Goal: Transaction & Acquisition: Purchase product/service

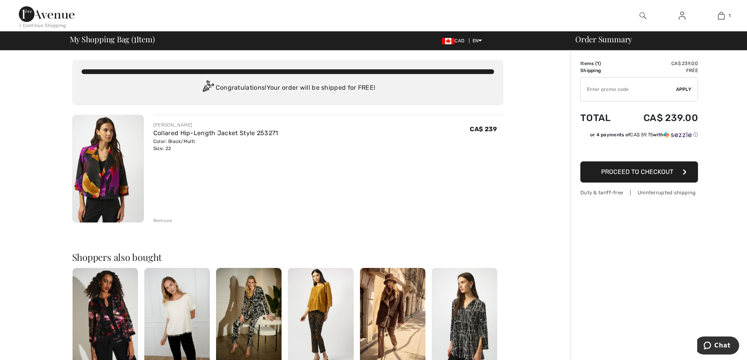
click at [89, 165] on img at bounding box center [108, 169] width 72 height 108
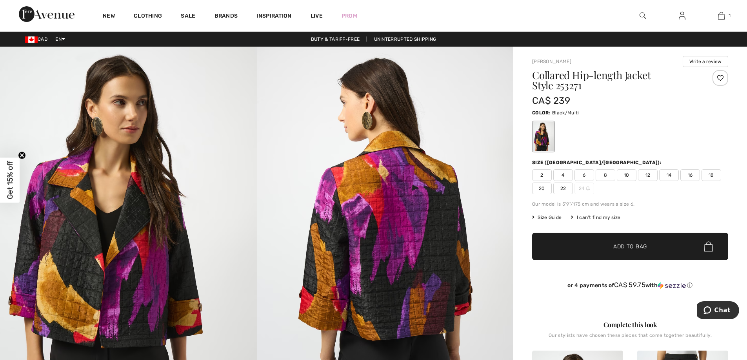
click at [388, 196] on img at bounding box center [385, 239] width 257 height 384
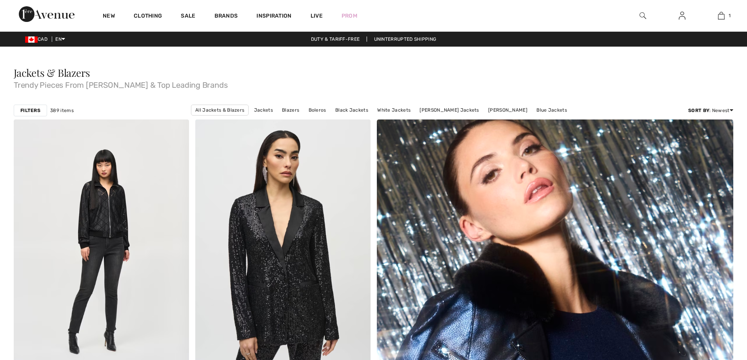
scroll to position [4422, 0]
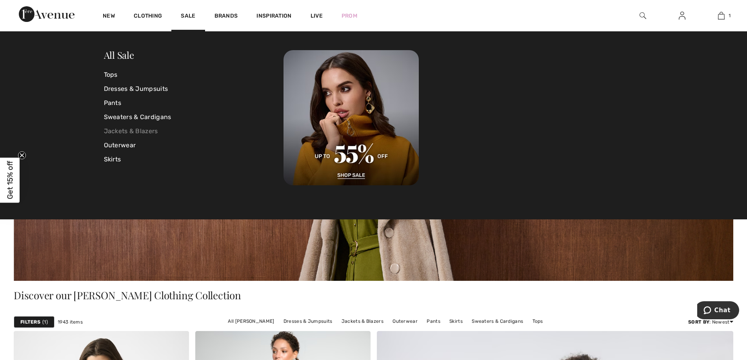
click at [129, 131] on link "Jackets & Blazers" at bounding box center [194, 131] width 180 height 14
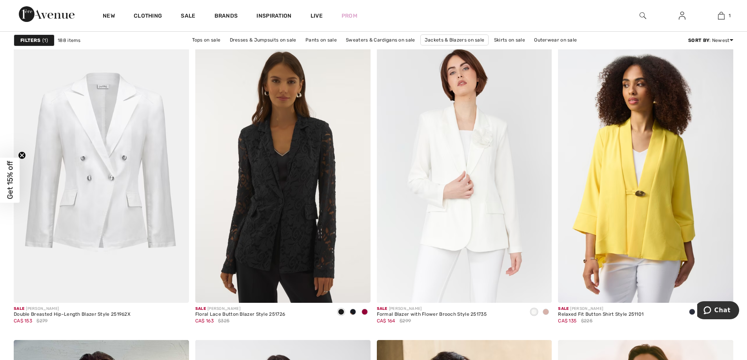
scroll to position [3042, 0]
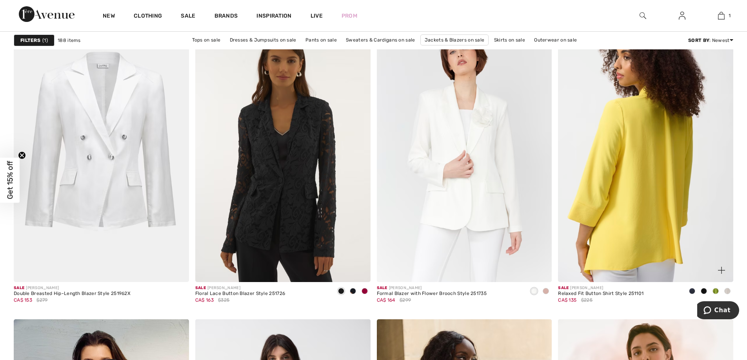
click at [627, 218] on img at bounding box center [645, 151] width 175 height 263
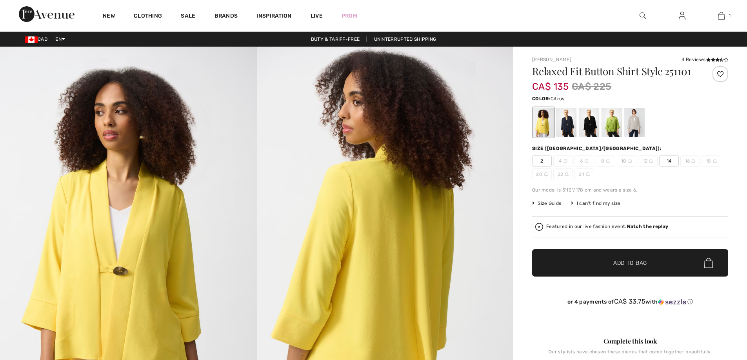
checkbox input "true"
click at [544, 129] on div at bounding box center [543, 122] width 20 height 29
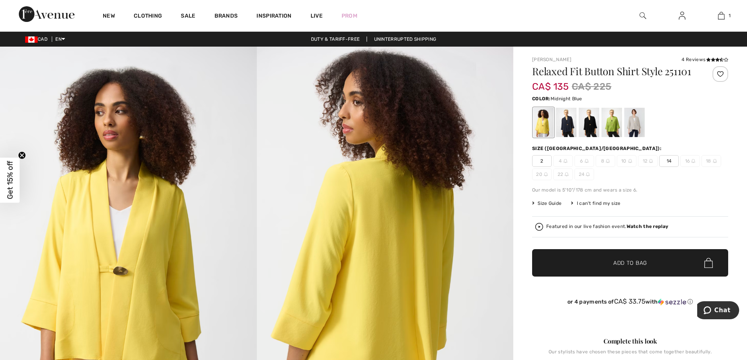
click at [560, 129] on div at bounding box center [566, 122] width 20 height 29
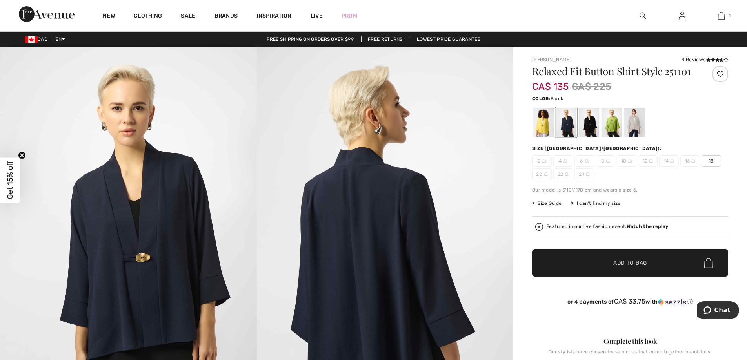
click at [585, 123] on div at bounding box center [588, 122] width 20 height 29
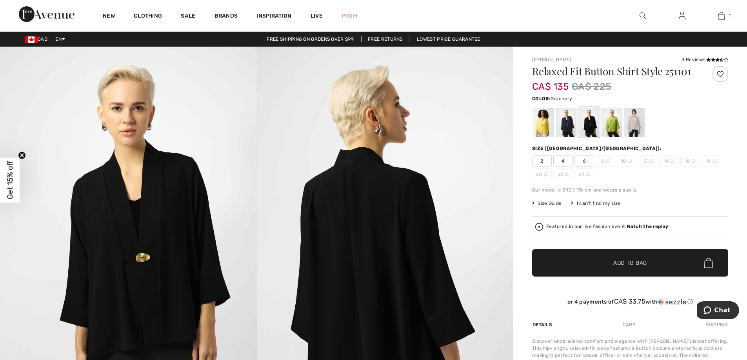
click at [616, 123] on div at bounding box center [611, 122] width 20 height 29
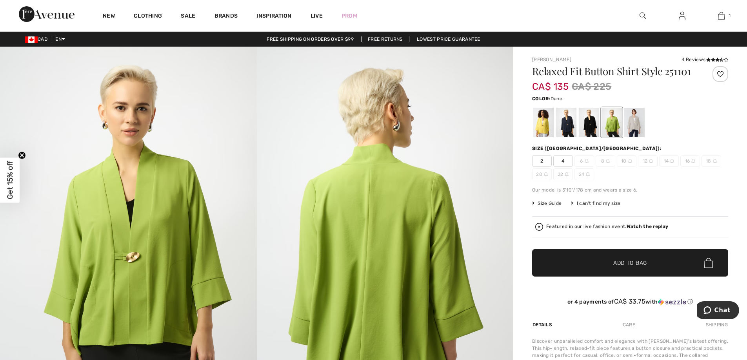
click at [630, 122] on div at bounding box center [634, 122] width 20 height 29
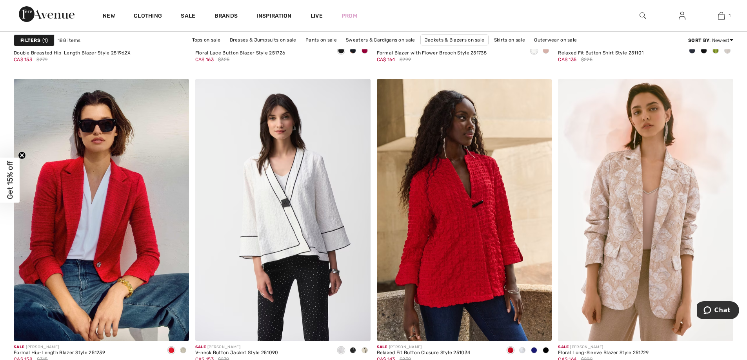
scroll to position [3319, 0]
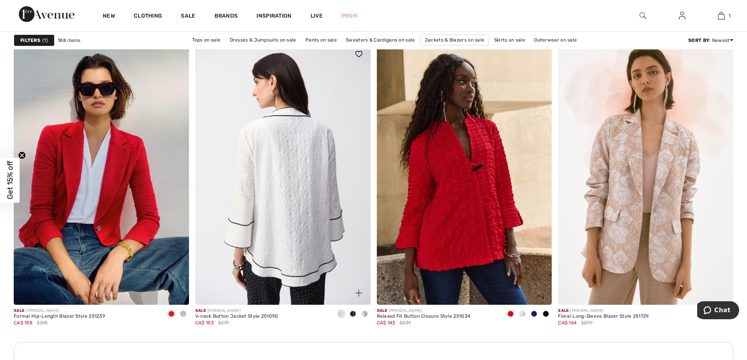
click at [303, 201] on img at bounding box center [282, 173] width 175 height 263
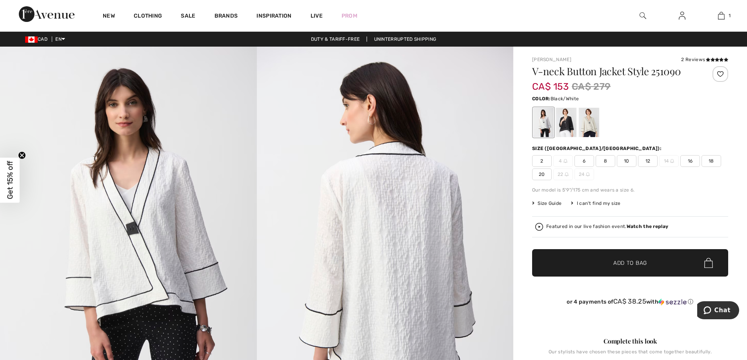
click at [565, 125] on div at bounding box center [566, 122] width 20 height 29
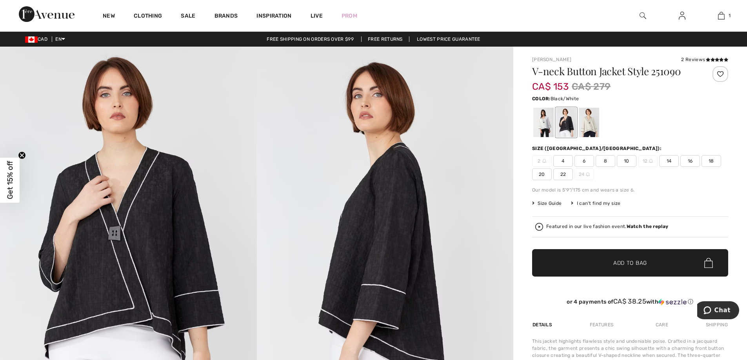
click at [560, 175] on span "22" at bounding box center [563, 175] width 20 height 12
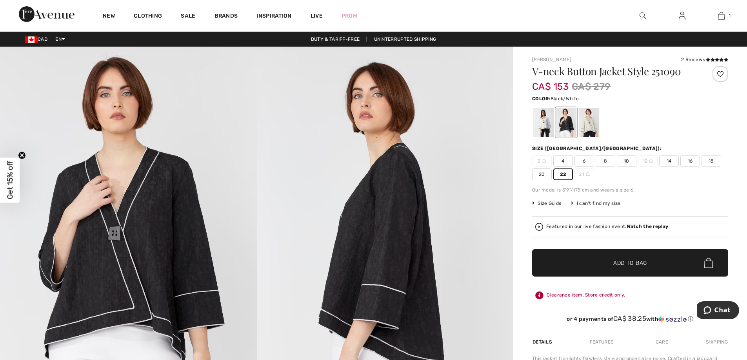
click at [583, 262] on span "✔ Added to Bag Add to Bag" at bounding box center [630, 262] width 196 height 27
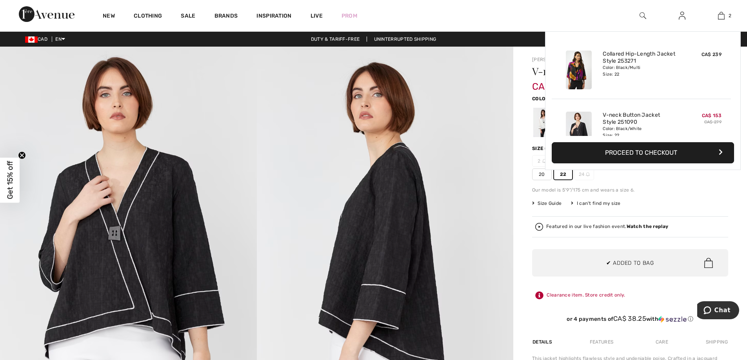
scroll to position [24, 0]
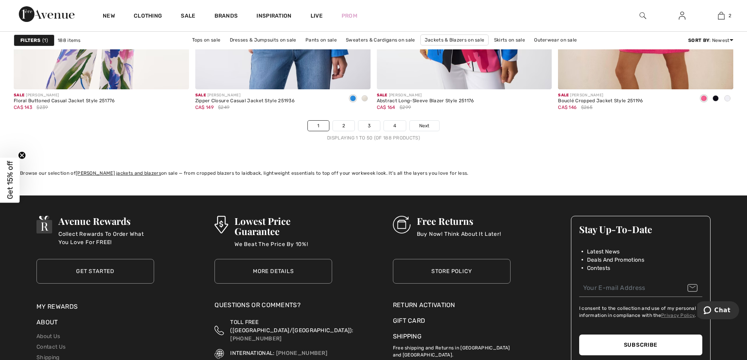
scroll to position [4579, 0]
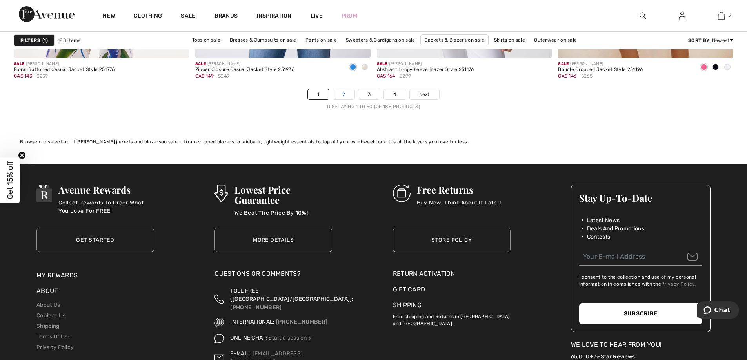
click at [345, 98] on link "2" at bounding box center [344, 94] width 22 height 10
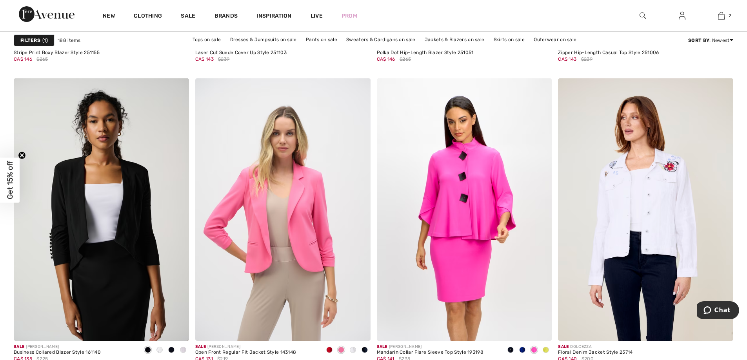
scroll to position [2017, 0]
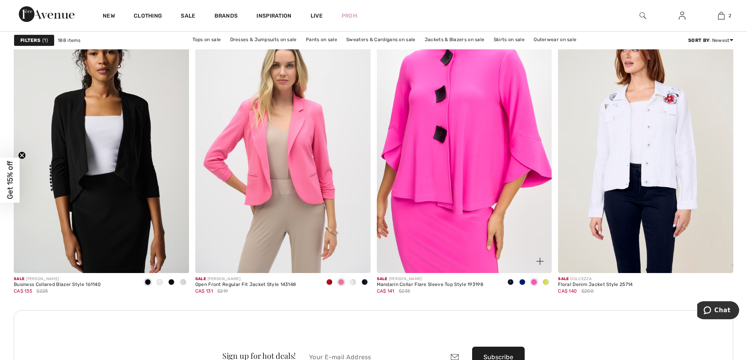
click at [484, 172] on img at bounding box center [464, 142] width 175 height 263
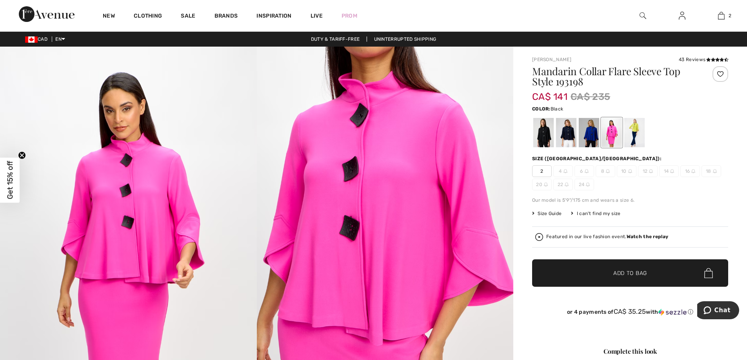
drag, startPoint x: 535, startPoint y: 140, endPoint x: 540, endPoint y: 139, distance: 5.2
click at [539, 140] on div at bounding box center [543, 132] width 20 height 29
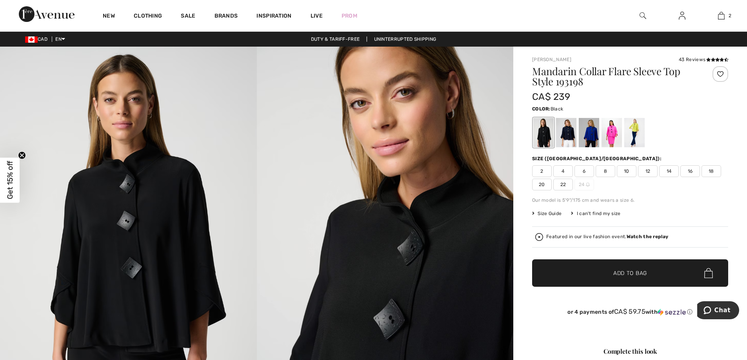
click at [561, 184] on span "22" at bounding box center [563, 185] width 20 height 12
click at [566, 140] on div at bounding box center [566, 132] width 20 height 29
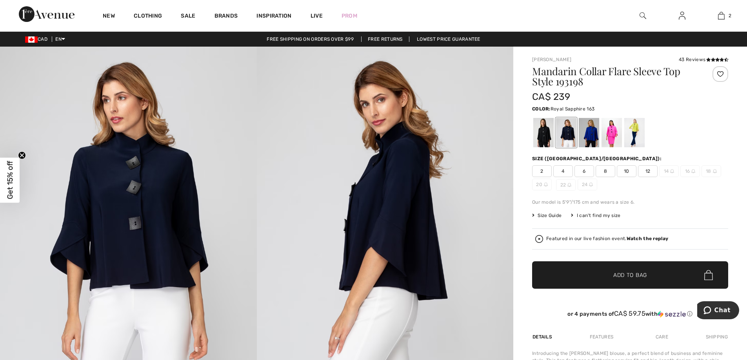
click at [596, 134] on div at bounding box center [588, 132] width 20 height 29
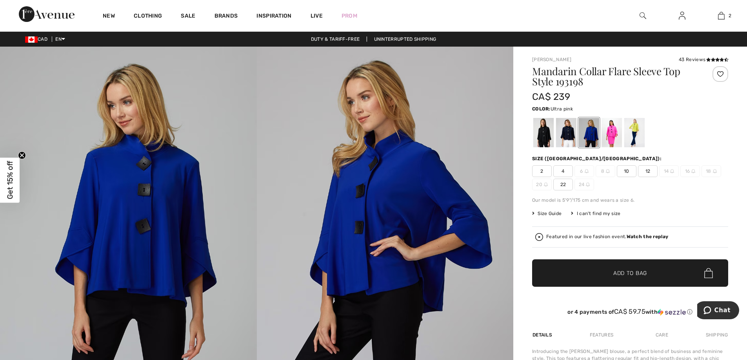
click at [609, 133] on div at bounding box center [611, 132] width 20 height 29
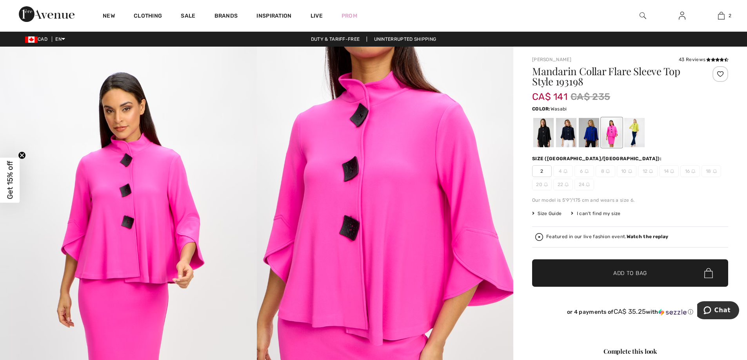
click at [637, 133] on div at bounding box center [634, 132] width 20 height 29
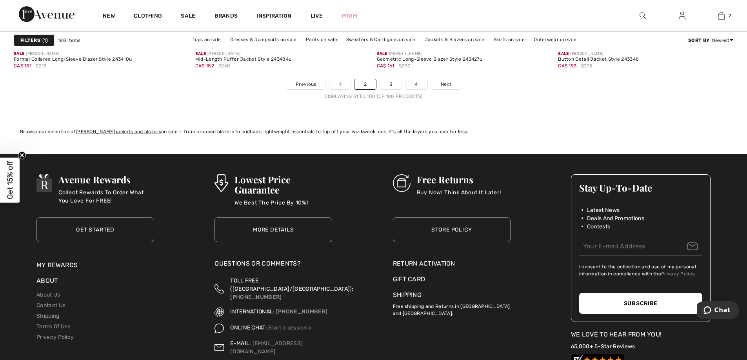
scroll to position [4594, 0]
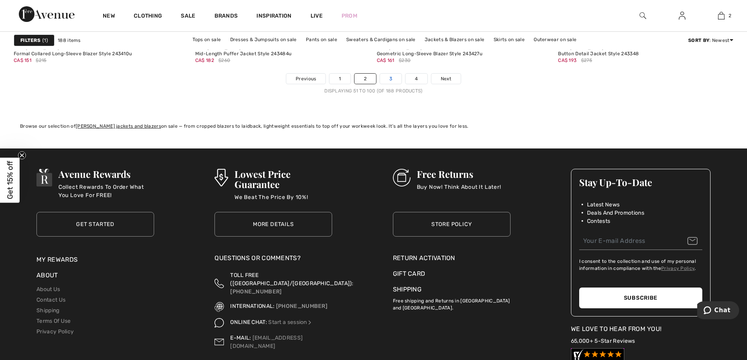
click at [390, 80] on link "3" at bounding box center [391, 79] width 22 height 10
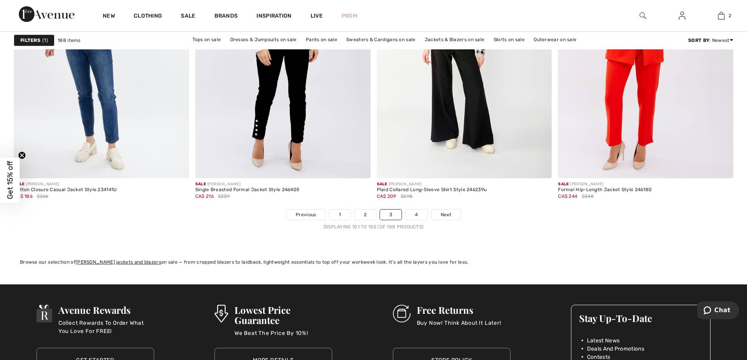
scroll to position [4474, 0]
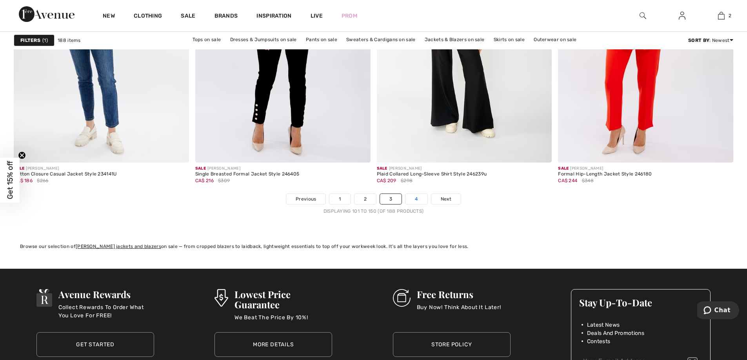
click at [413, 197] on link "4" at bounding box center [416, 199] width 22 height 10
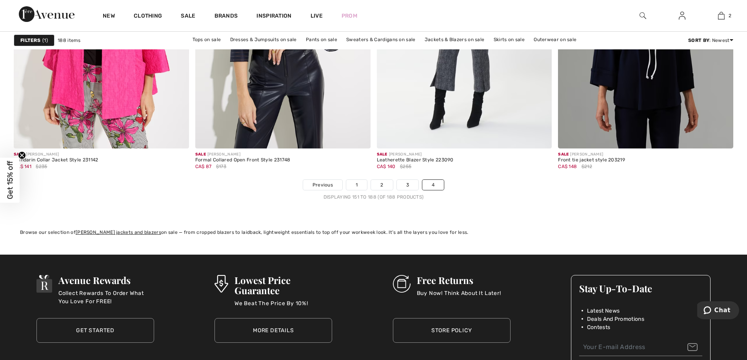
scroll to position [3501, 0]
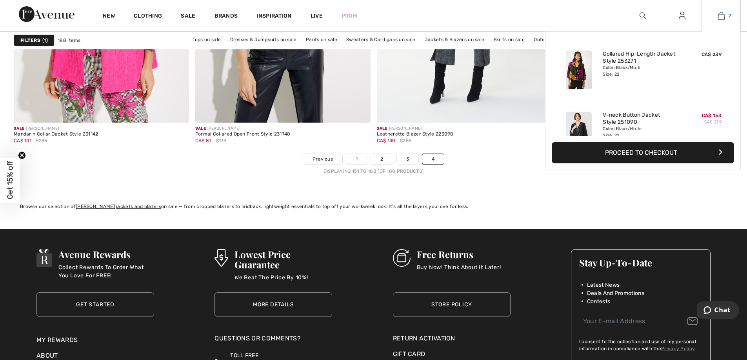
click at [720, 13] on img at bounding box center [721, 15] width 7 height 9
